Goal: Use online tool/utility: Utilize a website feature to perform a specific function

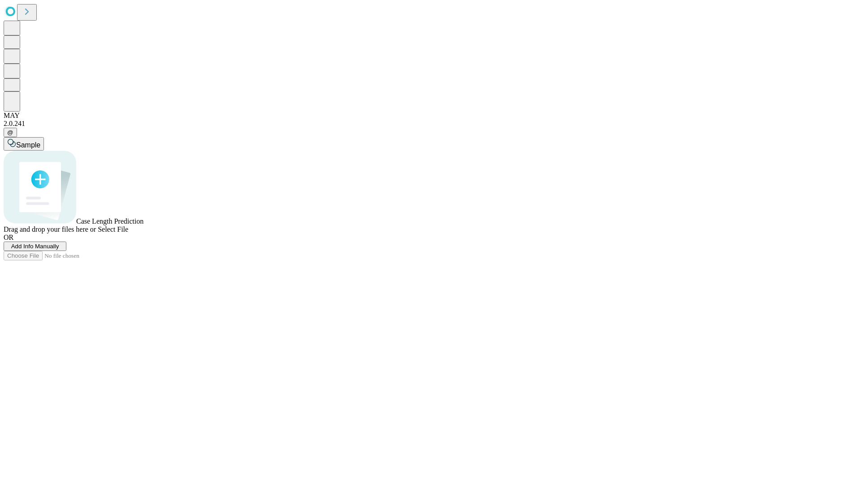
click at [128, 233] on span "Select File" at bounding box center [113, 229] width 30 height 8
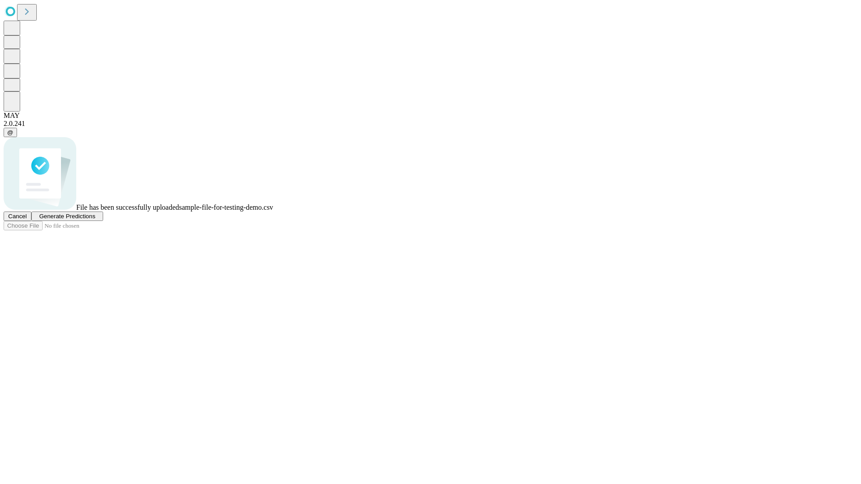
click at [95, 220] on span "Generate Predictions" at bounding box center [67, 216] width 56 height 7
